Goal: Navigation & Orientation: Find specific page/section

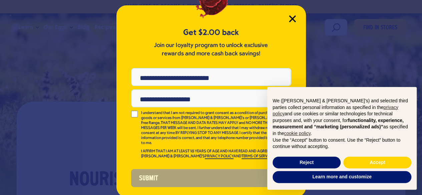
click at [291, 18] on icon "Close Modal" at bounding box center [292, 18] width 7 height 7
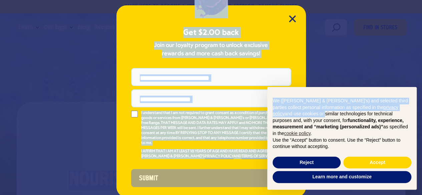
drag, startPoint x: 421, startPoint y: 111, endPoint x: 424, endPoint y: 139, distance: 27.6
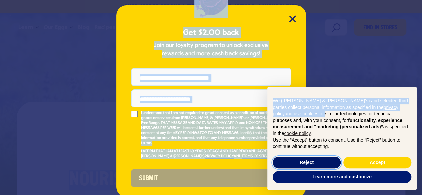
click at [313, 162] on button "Reject" at bounding box center [307, 163] width 68 height 12
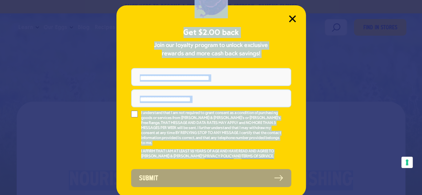
click at [292, 22] on icon "Close Modal" at bounding box center [292, 19] width 6 height 6
click at [289, 18] on icon "Close Modal" at bounding box center [292, 18] width 7 height 7
click at [289, 20] on icon "Close Modal" at bounding box center [292, 19] width 6 height 6
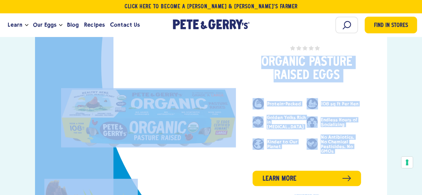
scroll to position [246, 0]
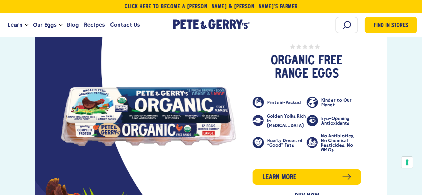
scroll to position [936, 0]
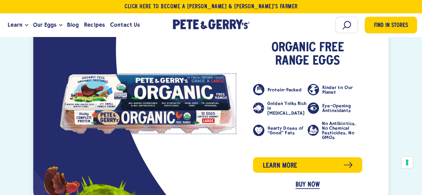
click at [176, 76] on link "product" at bounding box center [148, 103] width 177 height 60
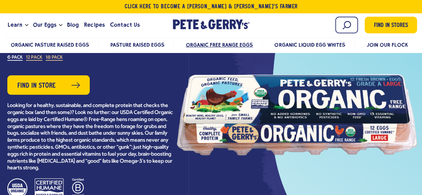
scroll to position [60, 0]
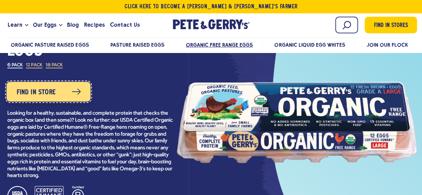
click at [45, 93] on span "Find in Store" at bounding box center [36, 92] width 39 height 11
